Goal: Task Accomplishment & Management: Manage account settings

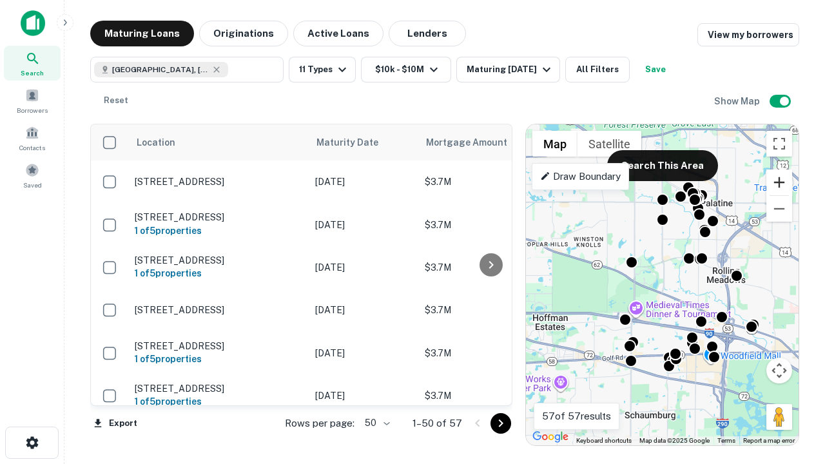
click at [779, 182] on button "Zoom in" at bounding box center [779, 183] width 26 height 26
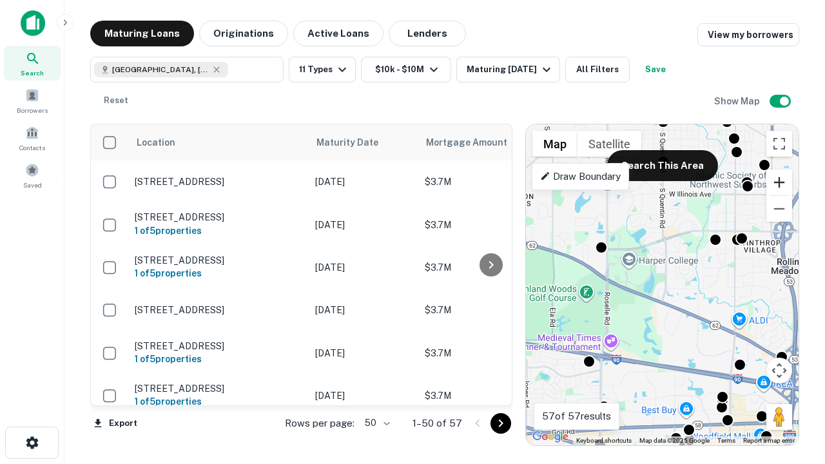
click at [779, 182] on button "Zoom in" at bounding box center [779, 183] width 26 height 26
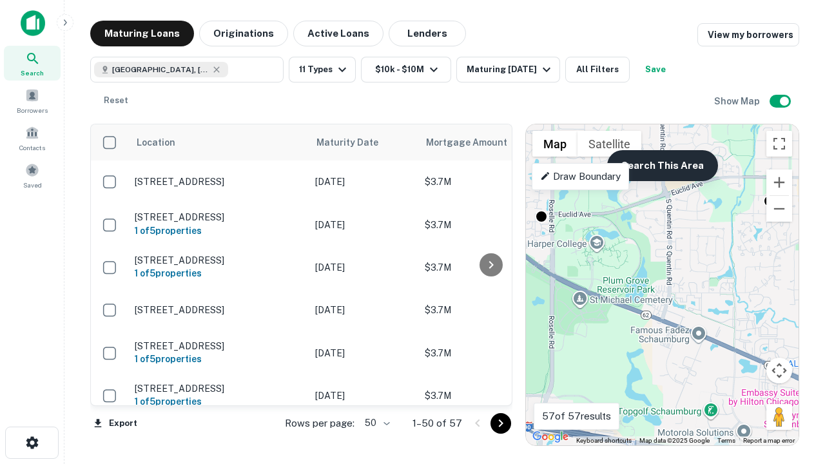
click at [662, 166] on button "Search This Area" at bounding box center [662, 165] width 111 height 31
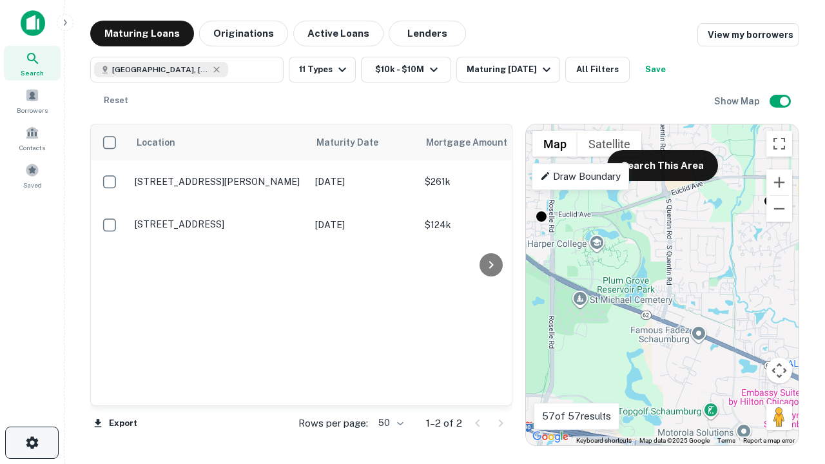
click at [32, 443] on icon "button" at bounding box center [31, 442] width 15 height 15
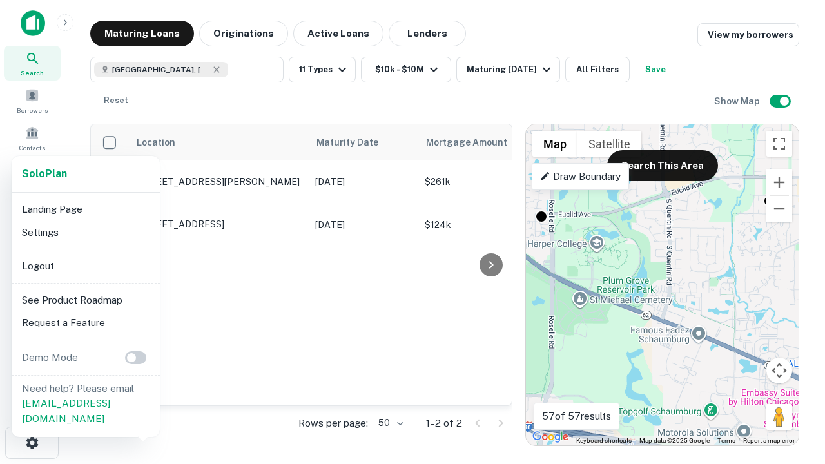
click at [85, 266] on li "Logout" at bounding box center [86, 266] width 138 height 23
